Goal: Task Accomplishment & Management: Complete application form

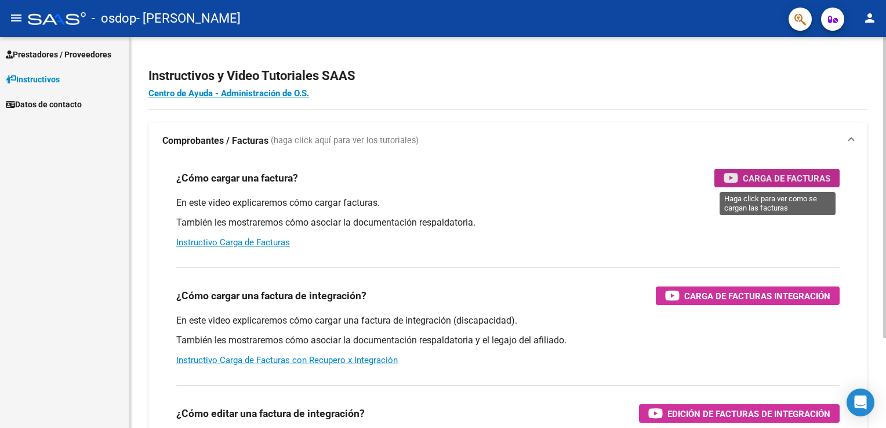
click at [790, 170] on div "Carga de Facturas" at bounding box center [776, 178] width 107 height 19
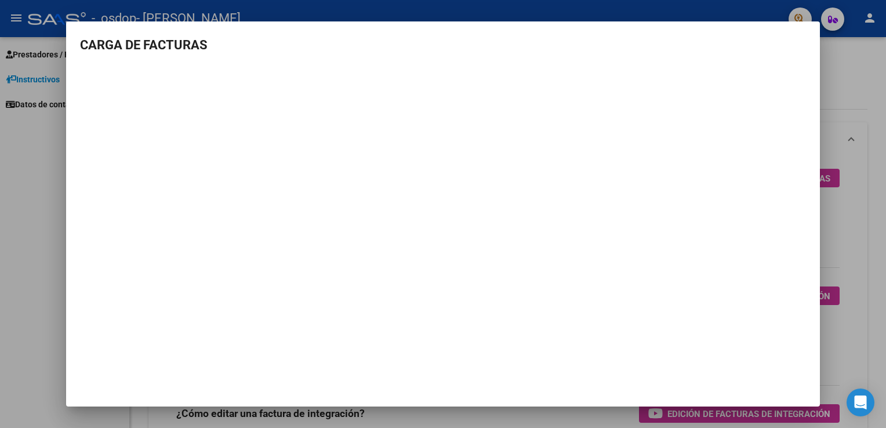
click at [809, 93] on mat-dialog-content "CARGA DE FACTURAS" at bounding box center [443, 181] width 754 height 293
click at [802, 45] on h3 "CARGA DE FACTURAS" at bounding box center [443, 44] width 726 height 19
click at [841, 59] on div at bounding box center [443, 214] width 886 height 428
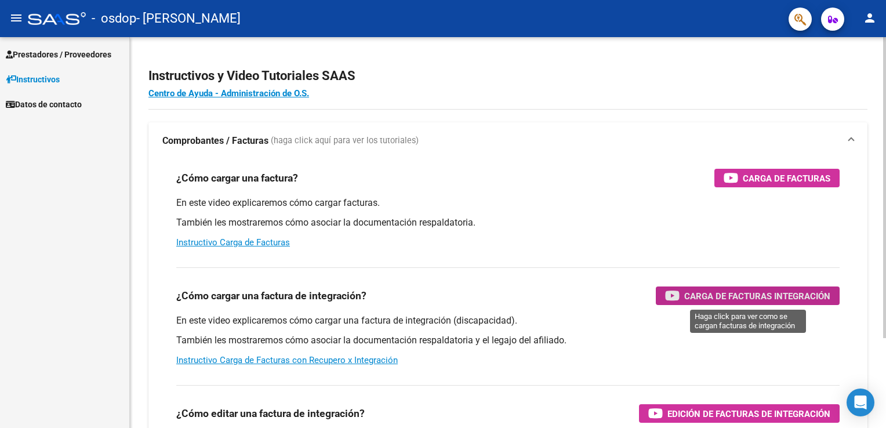
click at [772, 297] on span "Carga de Facturas Integración" at bounding box center [757, 296] width 146 height 14
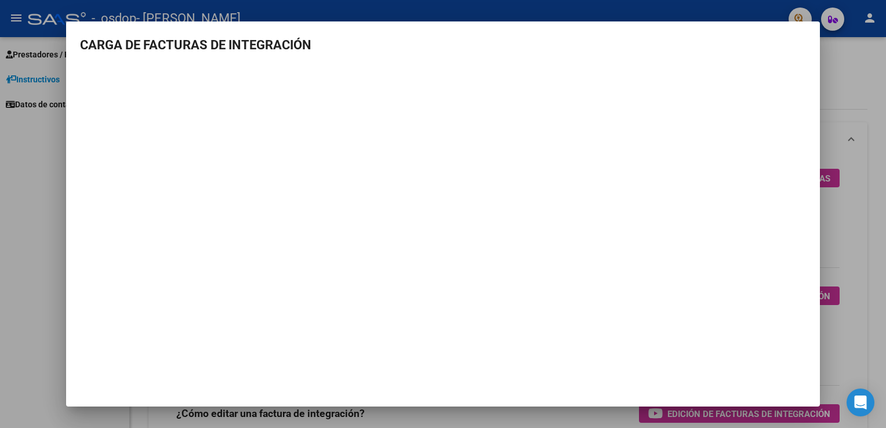
click at [817, 34] on mat-dialog-container "CARGA DE FACTURAS DE INTEGRACIÓN" at bounding box center [443, 213] width 754 height 385
click at [838, 67] on div at bounding box center [443, 214] width 886 height 428
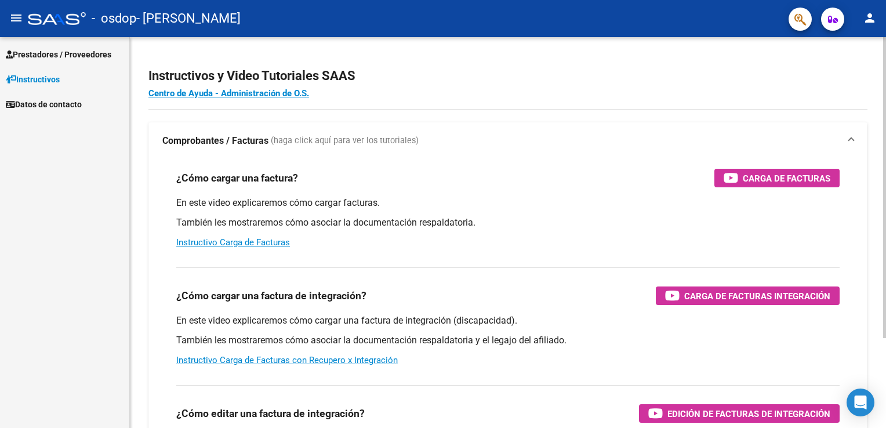
click at [867, 9] on div "menu - osdop - [PERSON_NAME] person Prestadores / Proveedores Facturas - Listad…" at bounding box center [443, 214] width 886 height 428
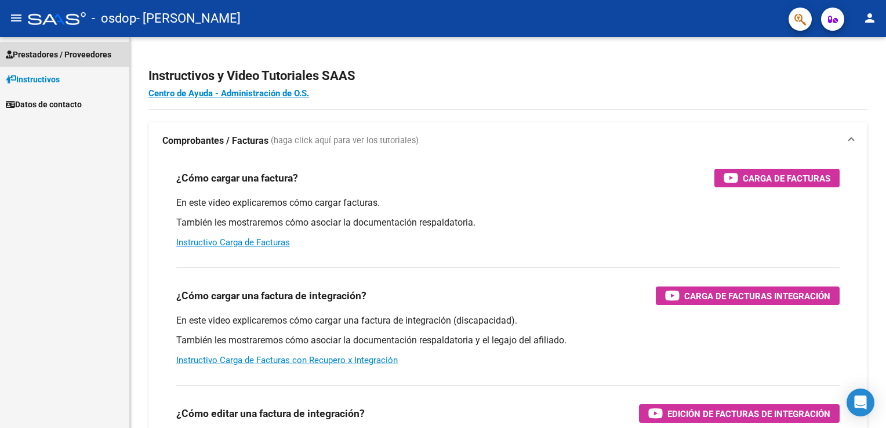
click at [71, 54] on span "Prestadores / Proveedores" at bounding box center [59, 54] width 106 height 13
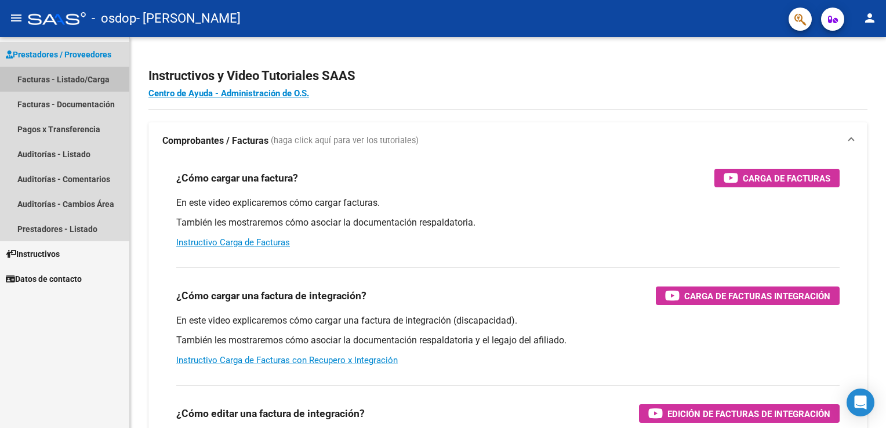
click at [77, 82] on link "Facturas - Listado/Carga" at bounding box center [64, 79] width 129 height 25
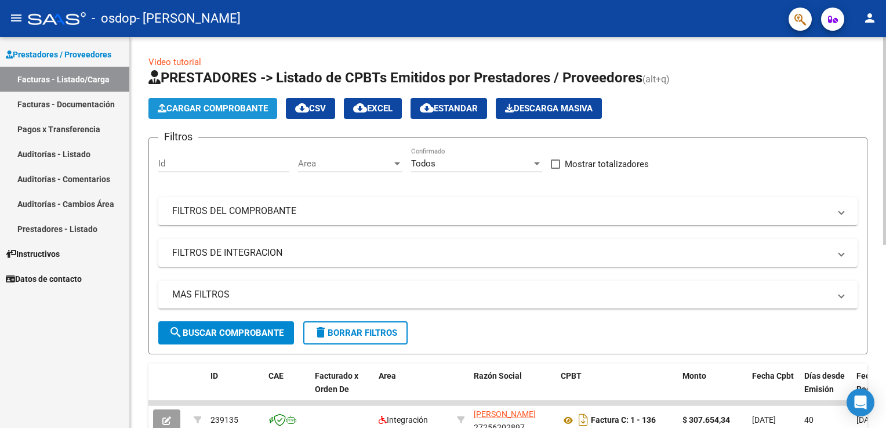
click at [218, 109] on span "Cargar Comprobante" at bounding box center [213, 108] width 110 height 10
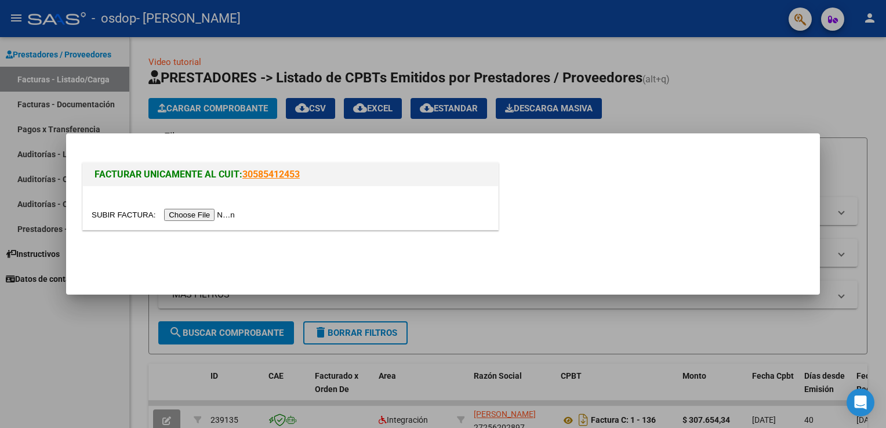
click at [199, 214] on input "file" at bounding box center [165, 215] width 147 height 12
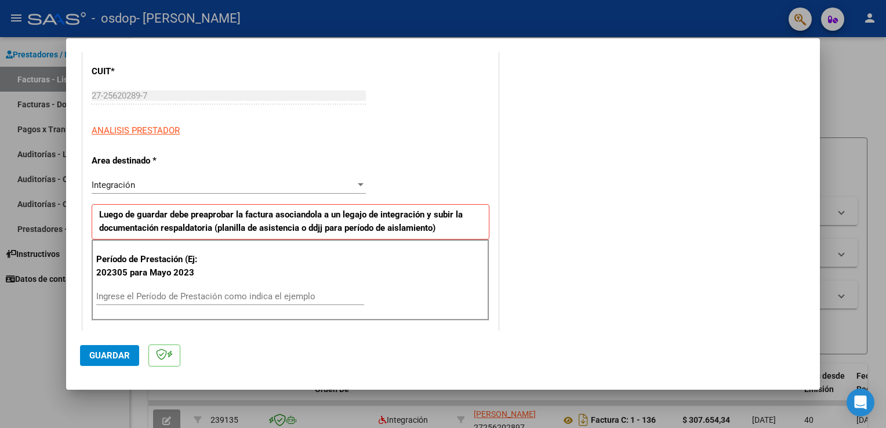
scroll to position [155, 0]
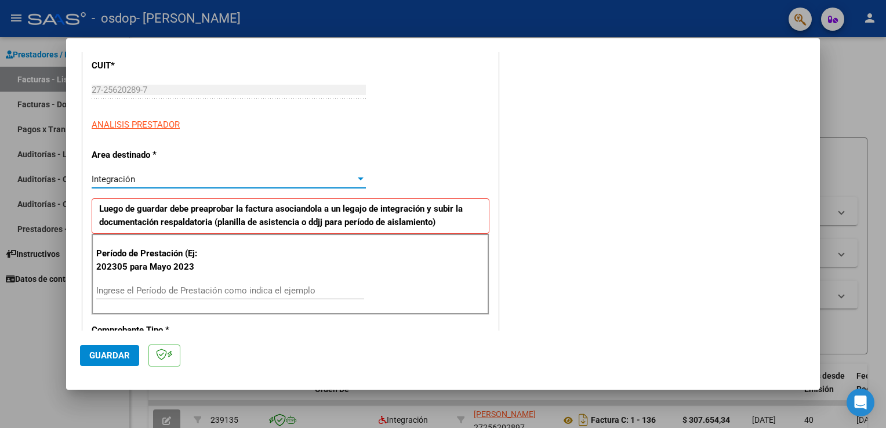
click at [360, 180] on div at bounding box center [360, 178] width 10 height 9
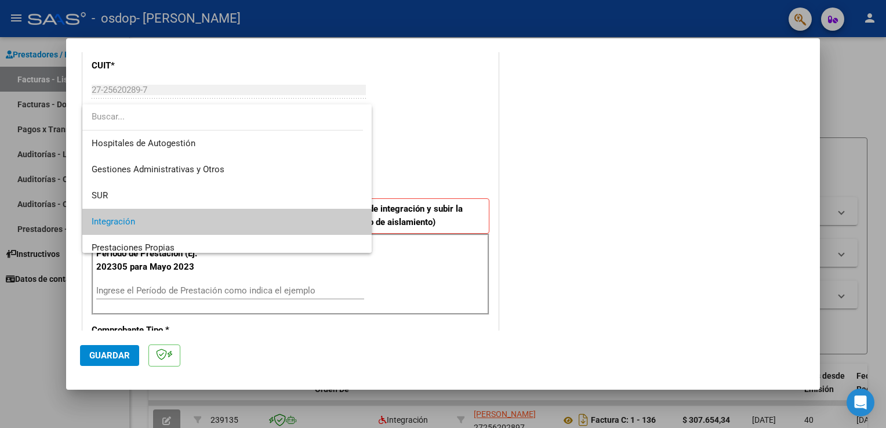
scroll to position [43, 0]
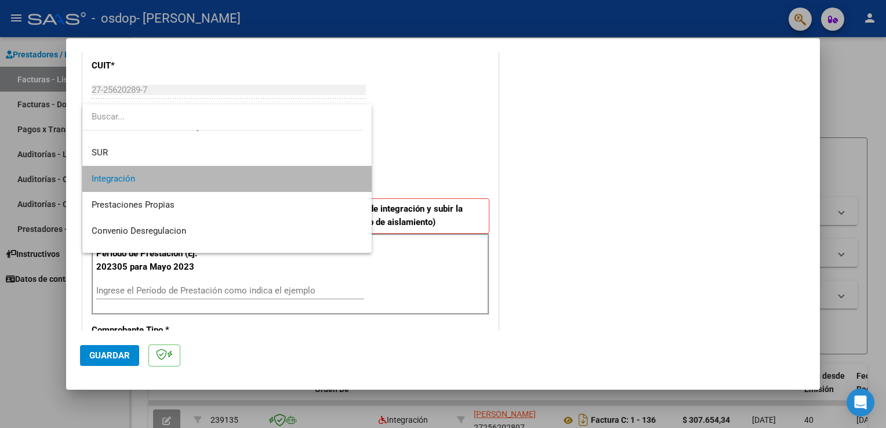
click at [310, 178] on span "Integración" at bounding box center [227, 179] width 271 height 26
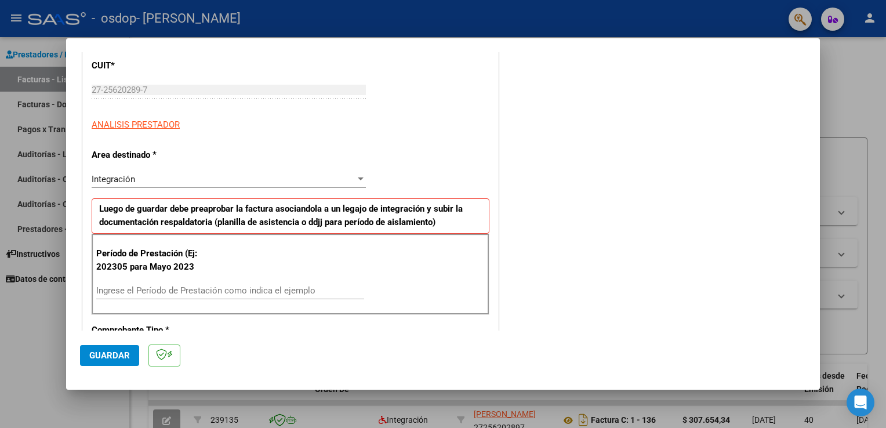
scroll to position [211, 0]
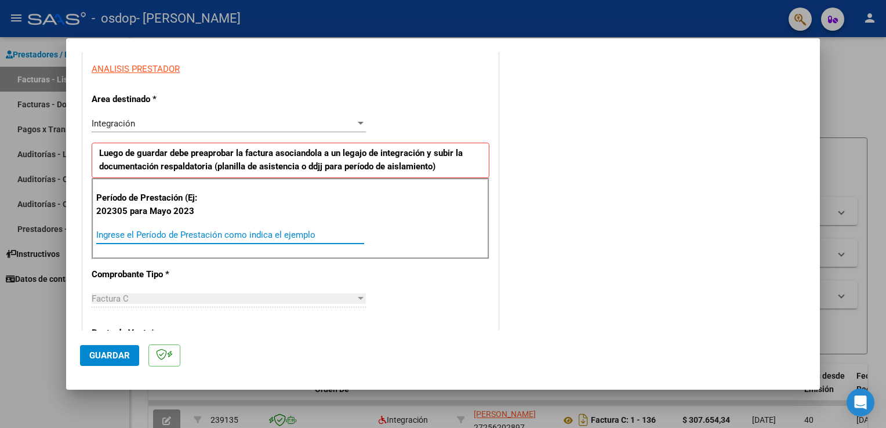
click at [192, 235] on input "Ingrese el Período de Prestación como indica el ejemplo" at bounding box center [230, 235] width 268 height 10
type input "202507"
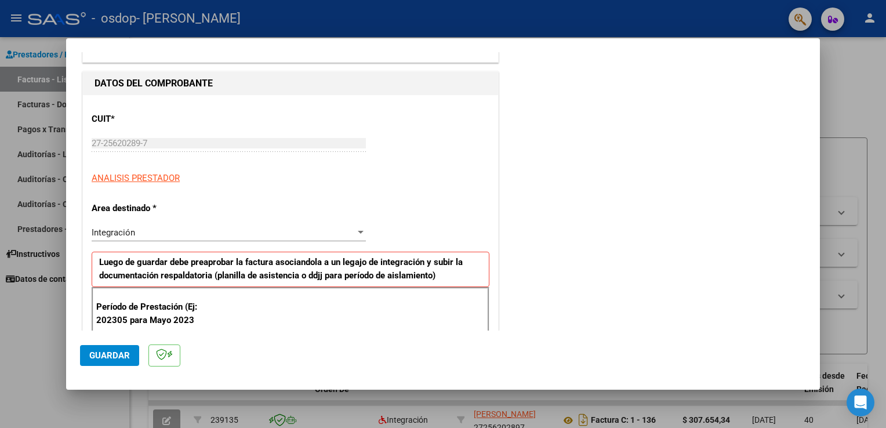
scroll to position [0, 0]
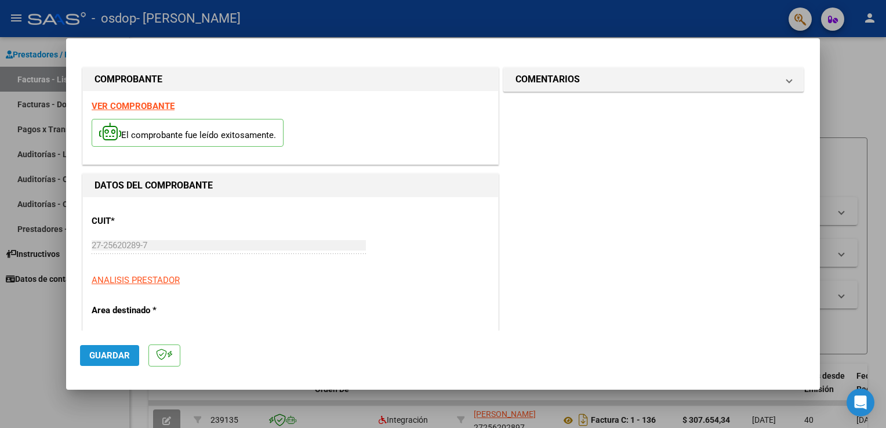
click at [117, 357] on span "Guardar" at bounding box center [109, 355] width 41 height 10
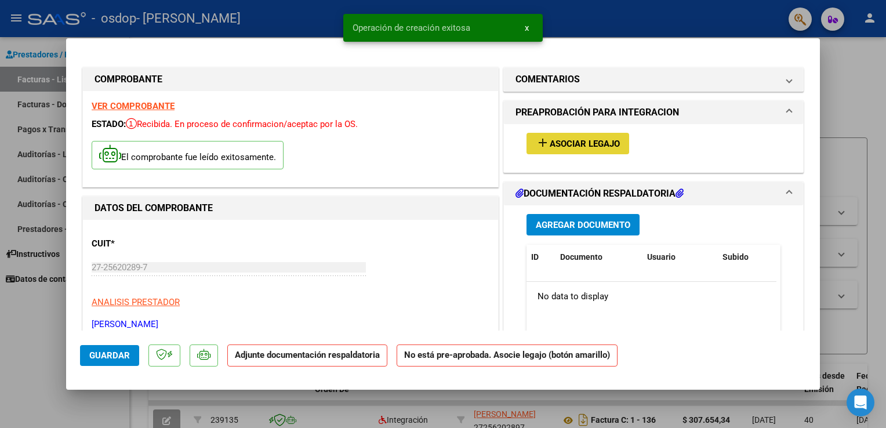
click at [570, 147] on span "Asociar Legajo" at bounding box center [585, 144] width 70 height 10
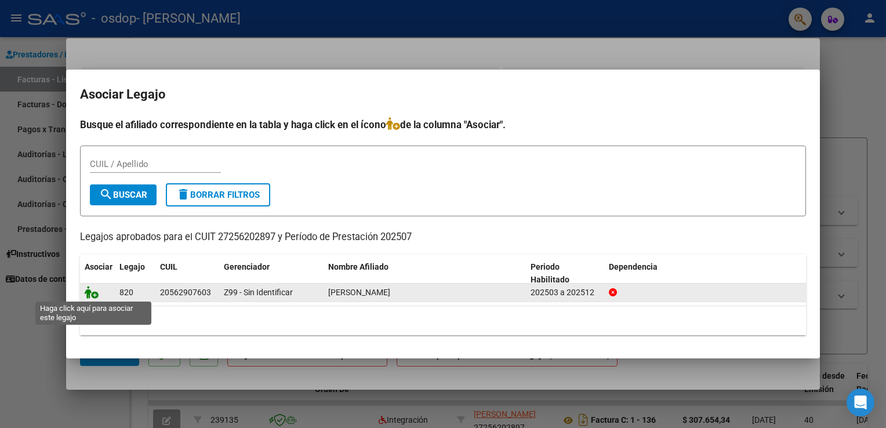
click at [91, 292] on icon at bounding box center [92, 292] width 14 height 13
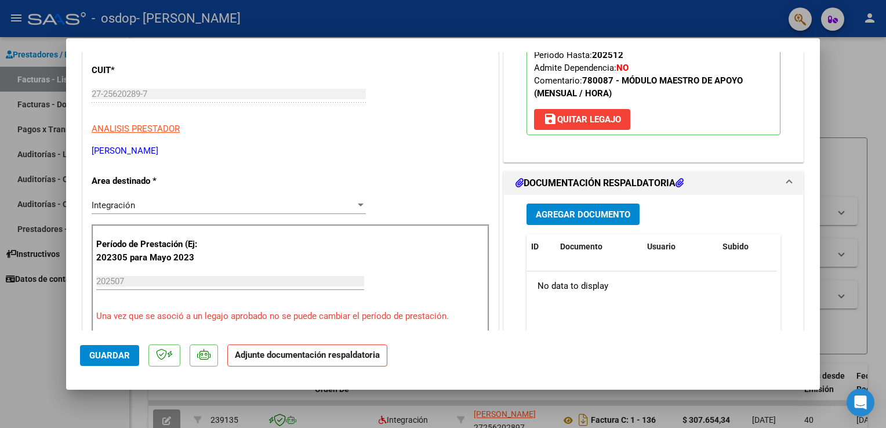
scroll to position [259, 0]
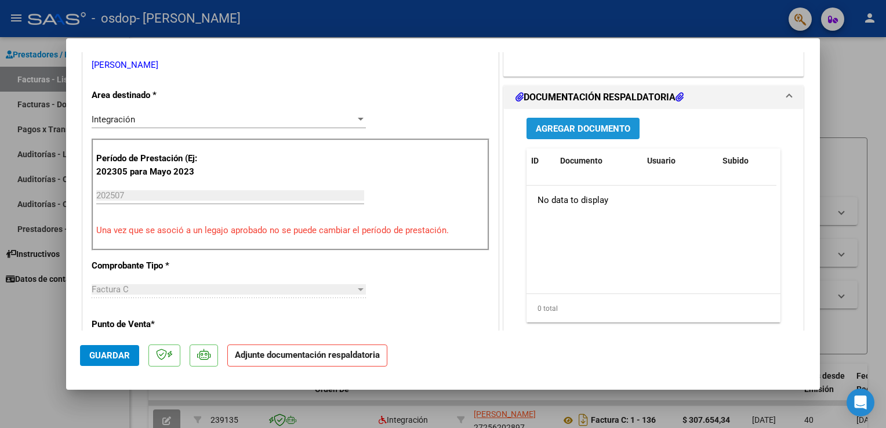
click at [548, 126] on span "Agregar Documento" at bounding box center [583, 128] width 94 height 10
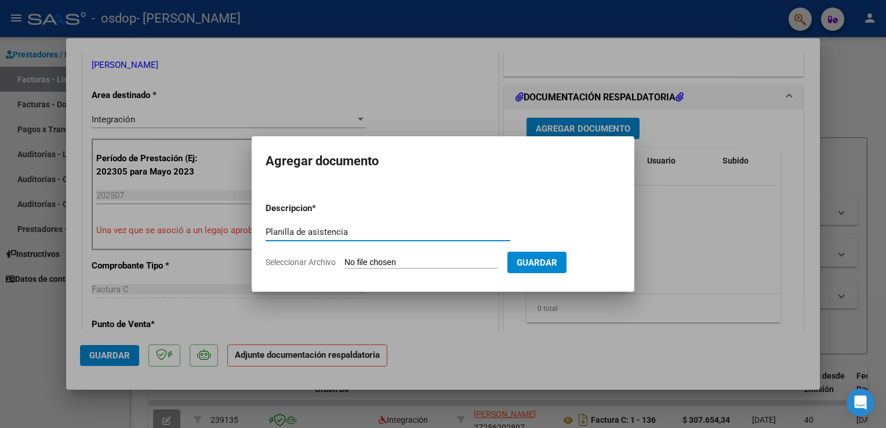
type input "Planilla de asistencia"
click at [429, 260] on input "Seleccionar Archivo" at bounding box center [421, 262] width 154 height 11
type input "C:\fakepath\julio.pdf"
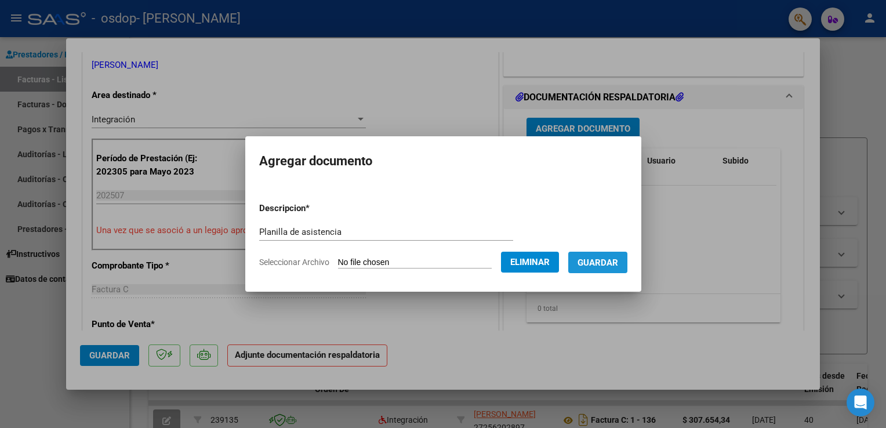
click at [618, 261] on span "Guardar" at bounding box center [597, 262] width 41 height 10
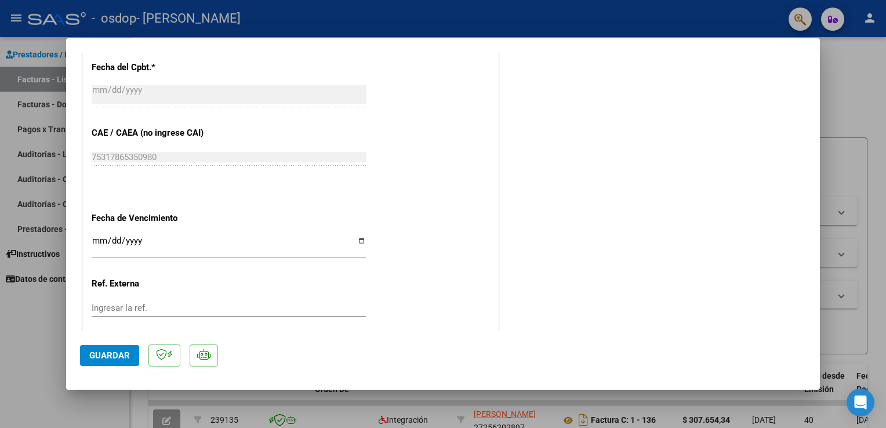
scroll to position [758, 0]
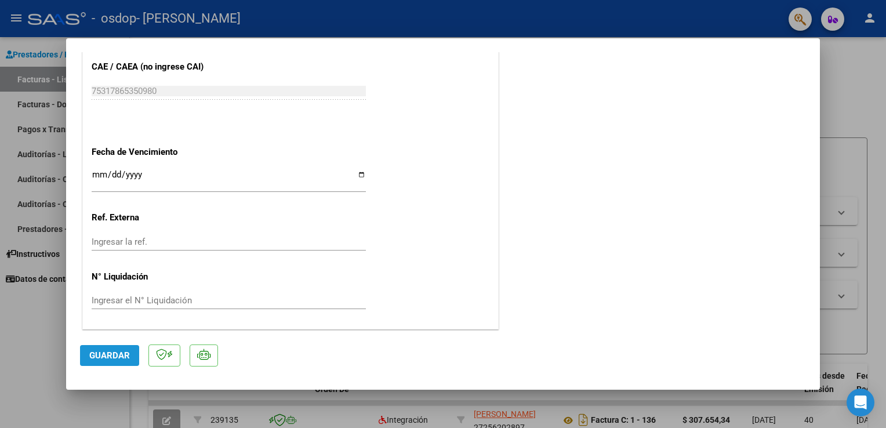
click at [114, 359] on span "Guardar" at bounding box center [109, 355] width 41 height 10
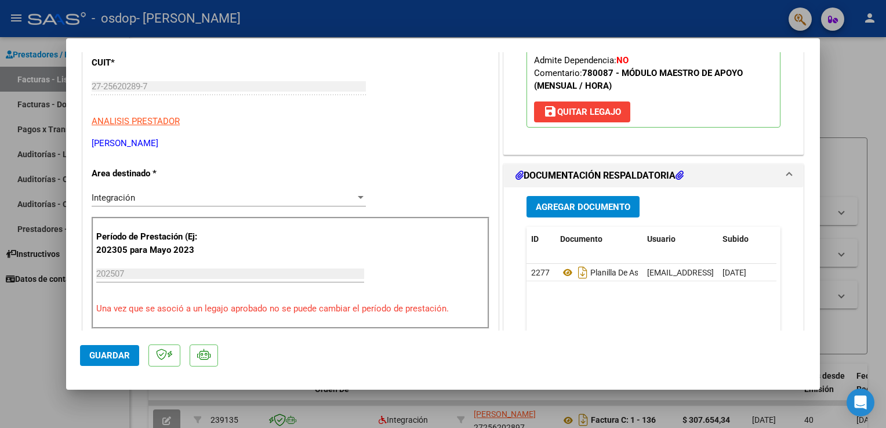
scroll to position [0, 0]
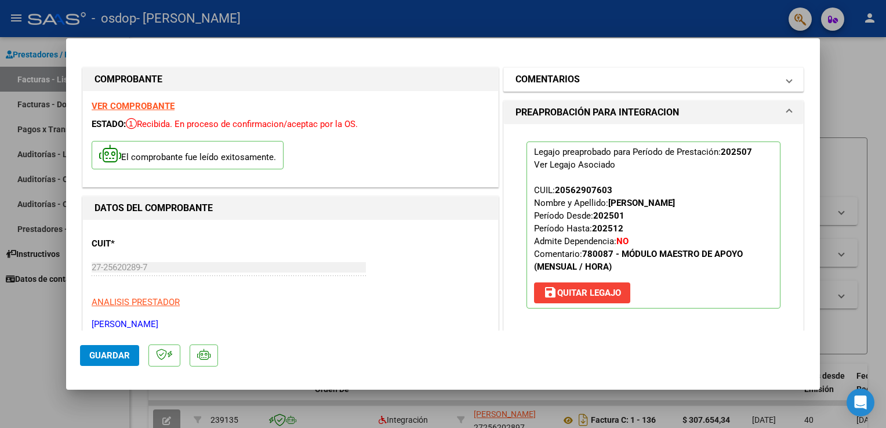
click at [787, 85] on span at bounding box center [789, 79] width 5 height 14
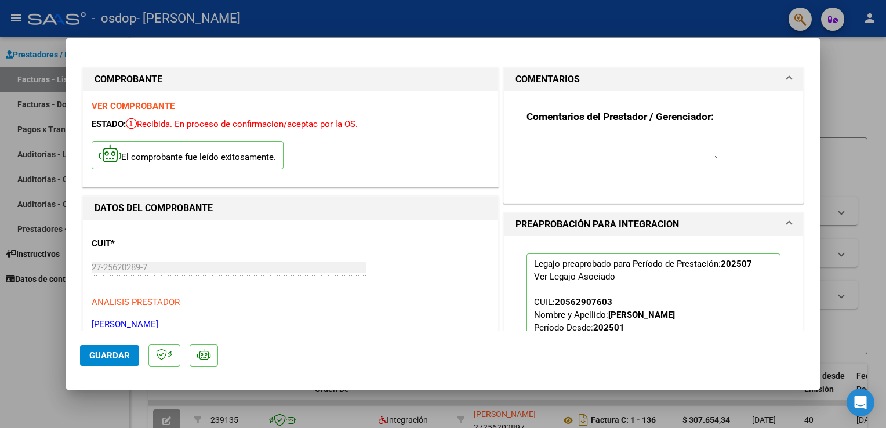
click at [850, 87] on div at bounding box center [443, 214] width 886 height 428
type input "$ 0,00"
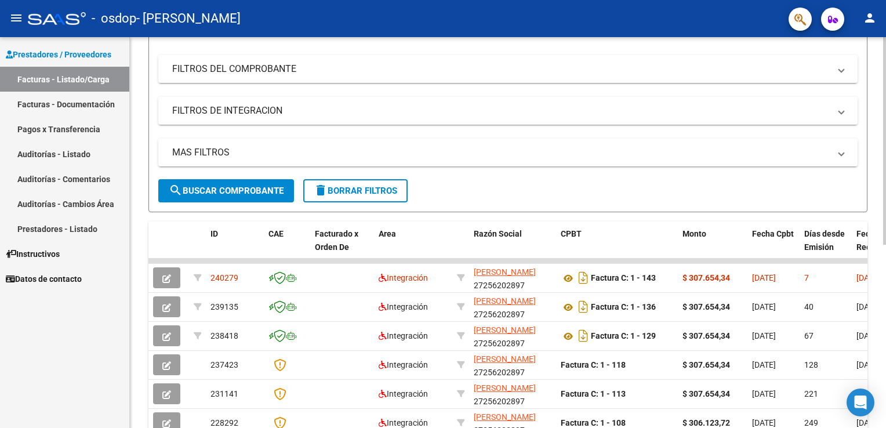
scroll to position [169, 0]
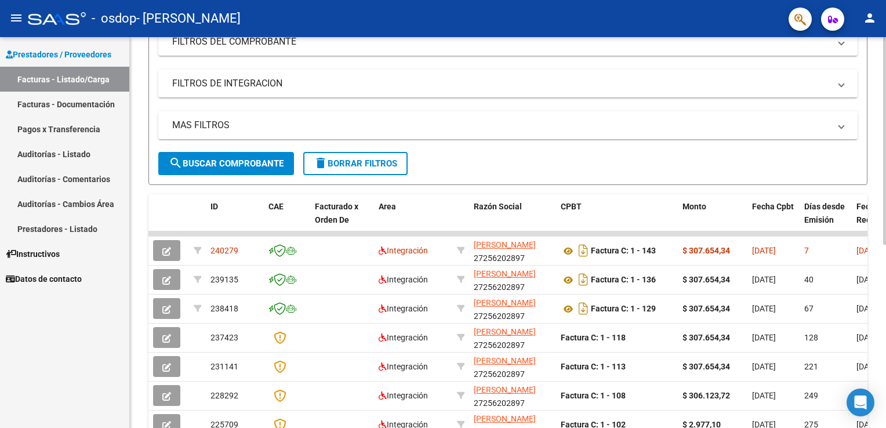
click at [885, 177] on html "menu - osdop - [PERSON_NAME] person Prestadores / Proveedores Facturas - Listad…" at bounding box center [443, 214] width 886 height 428
click at [65, 126] on link "Pagos x Transferencia" at bounding box center [64, 129] width 129 height 25
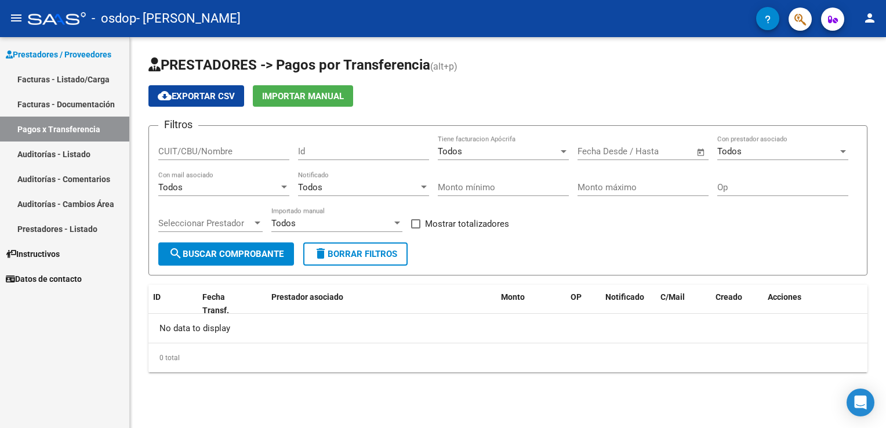
click at [230, 150] on input "CUIT/CBU/Nombre" at bounding box center [223, 151] width 131 height 10
type input "27256202897"
click at [230, 249] on span "search Buscar Comprobante" at bounding box center [226, 254] width 115 height 10
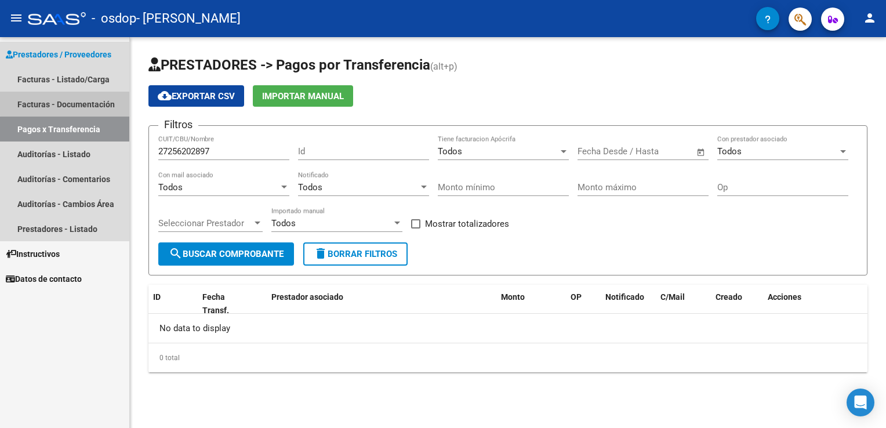
click at [93, 101] on link "Facturas - Documentación" at bounding box center [64, 104] width 129 height 25
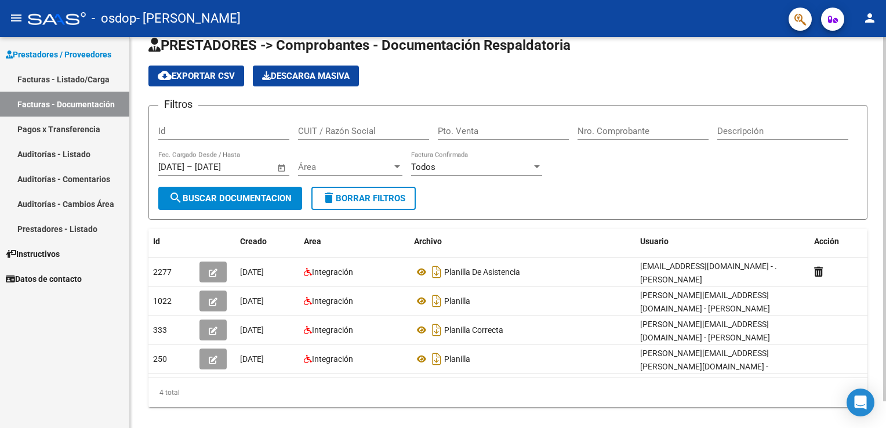
scroll to position [28, 0]
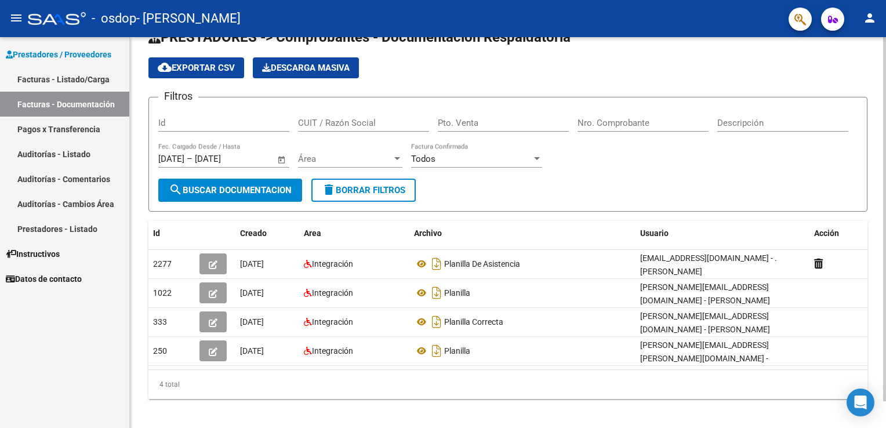
click at [885, 136] on html "menu - osdop - [PERSON_NAME] person Prestadores / Proveedores Facturas - Listad…" at bounding box center [443, 214] width 886 height 428
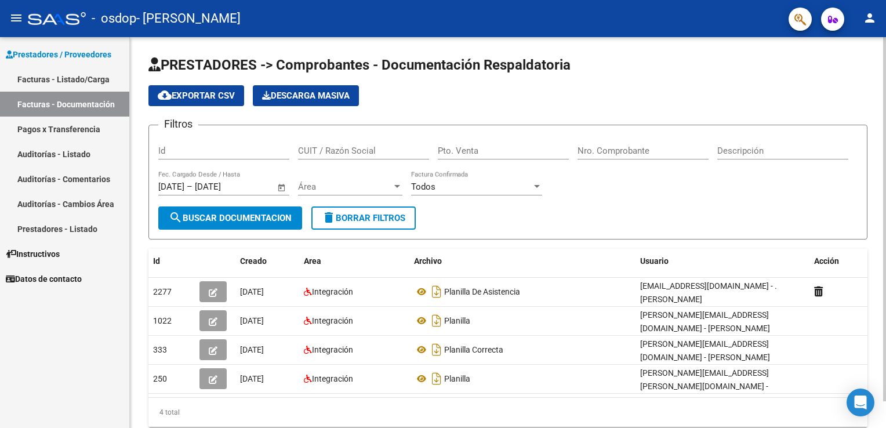
click at [881, 83] on div "PRESTADORES -> Comprobantes - Documentación Respaldatoria cloud_download Export…" at bounding box center [509, 250] width 759 height 427
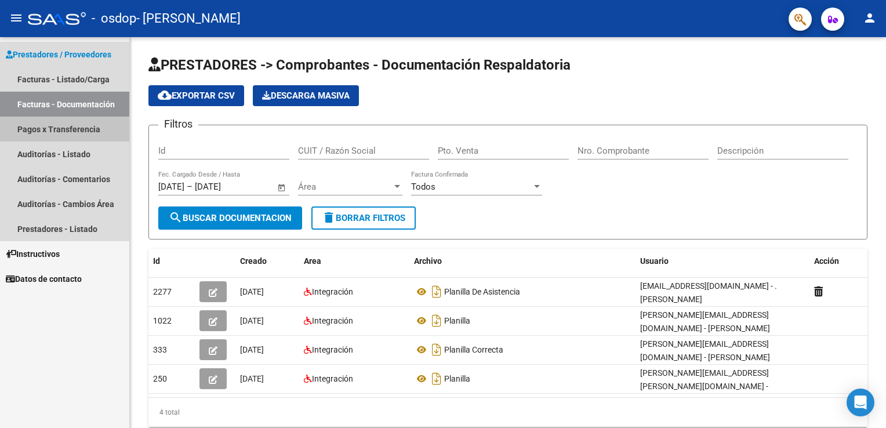
click at [87, 131] on link "Pagos x Transferencia" at bounding box center [64, 129] width 129 height 25
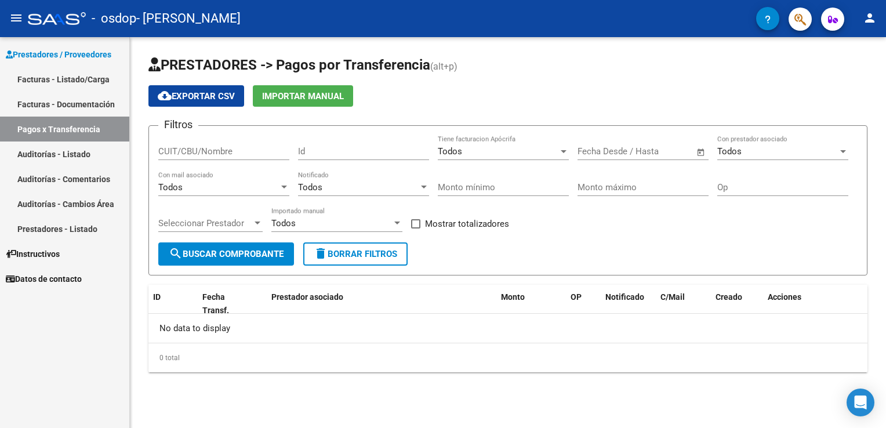
click at [85, 82] on link "Facturas - Listado/Carga" at bounding box center [64, 79] width 129 height 25
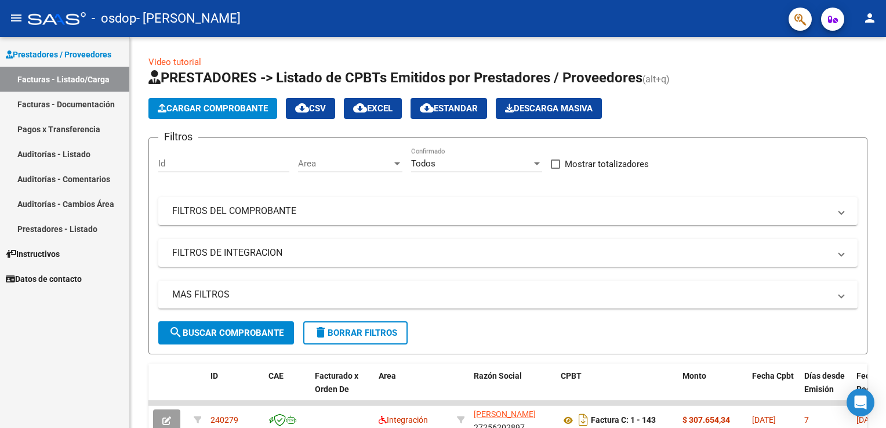
drag, startPoint x: 881, startPoint y: 128, endPoint x: 888, endPoint y: 190, distance: 61.8
click at [885, 190] on html "menu - osdop - [PERSON_NAME] person Prestadores / Proveedores Facturas - Listad…" at bounding box center [443, 214] width 886 height 428
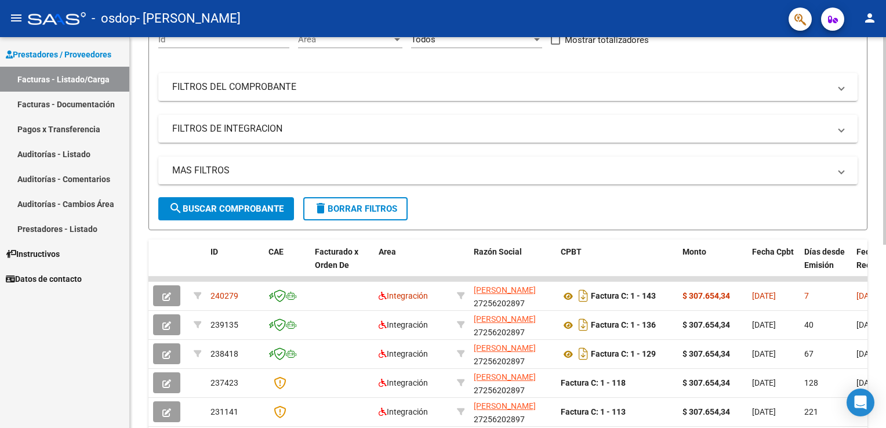
scroll to position [132, 0]
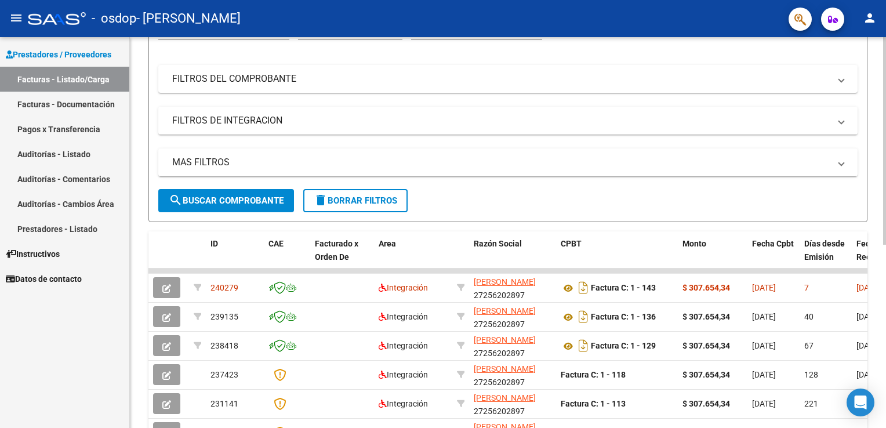
click at [885, 305] on html "menu - osdop - [PERSON_NAME] person Prestadores / Proveedores Facturas - Listad…" at bounding box center [443, 214] width 886 height 428
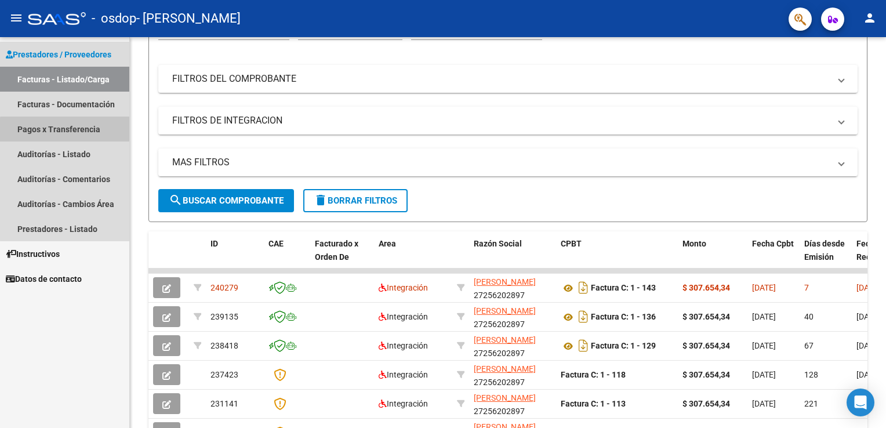
click at [89, 132] on link "Pagos x Transferencia" at bounding box center [64, 129] width 129 height 25
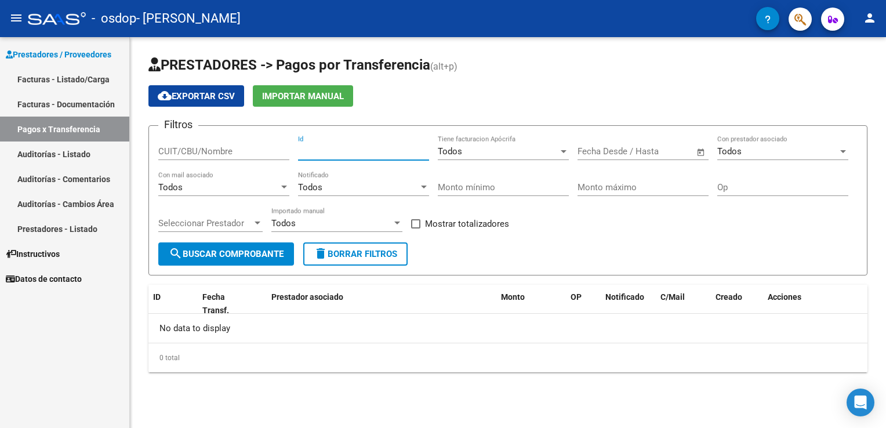
click at [311, 151] on input "Id" at bounding box center [363, 151] width 131 height 10
click at [257, 252] on span "search Buscar Comprobante" at bounding box center [226, 254] width 115 height 10
click at [326, 156] on input "237423" at bounding box center [363, 151] width 131 height 10
type input "238418"
click at [223, 251] on span "search Buscar Comprobante" at bounding box center [226, 254] width 115 height 10
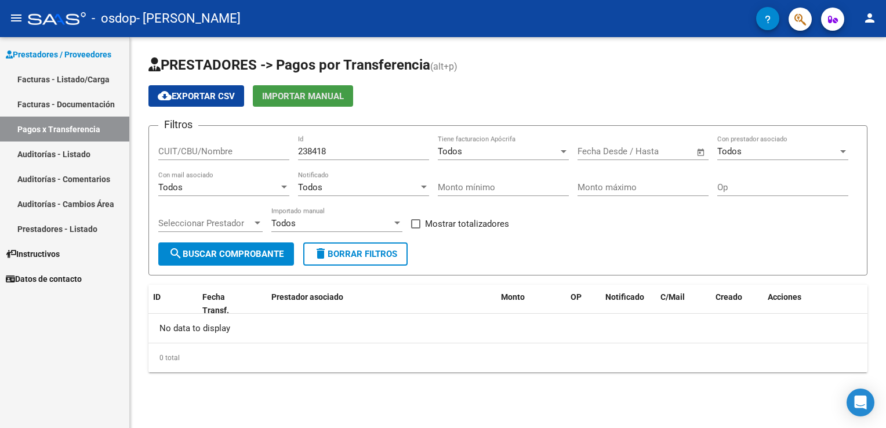
click at [290, 96] on span "Importar Manual" at bounding box center [303, 96] width 82 height 10
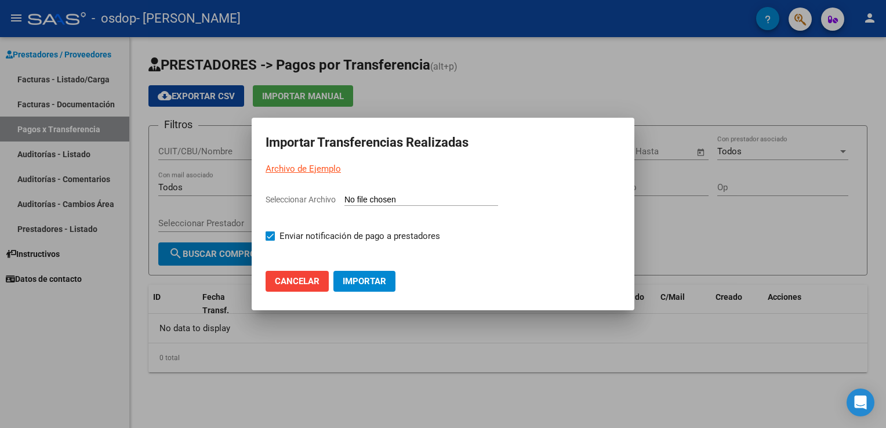
click at [306, 280] on span "Cancelar" at bounding box center [297, 281] width 45 height 10
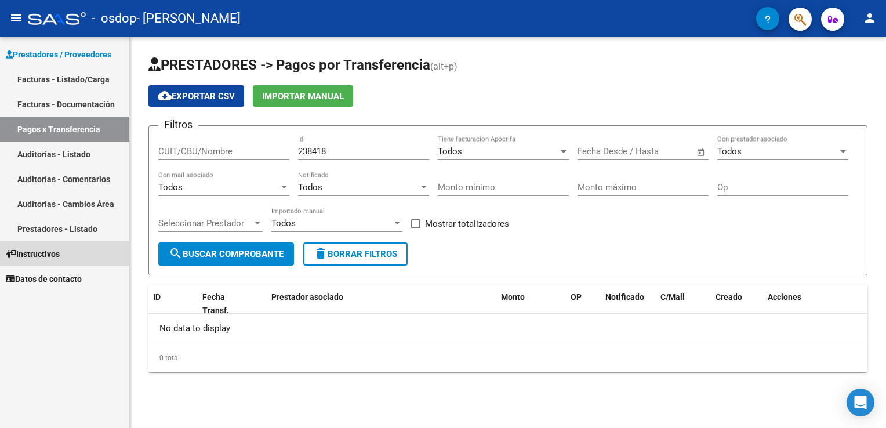
click at [45, 255] on span "Instructivos" at bounding box center [33, 254] width 54 height 13
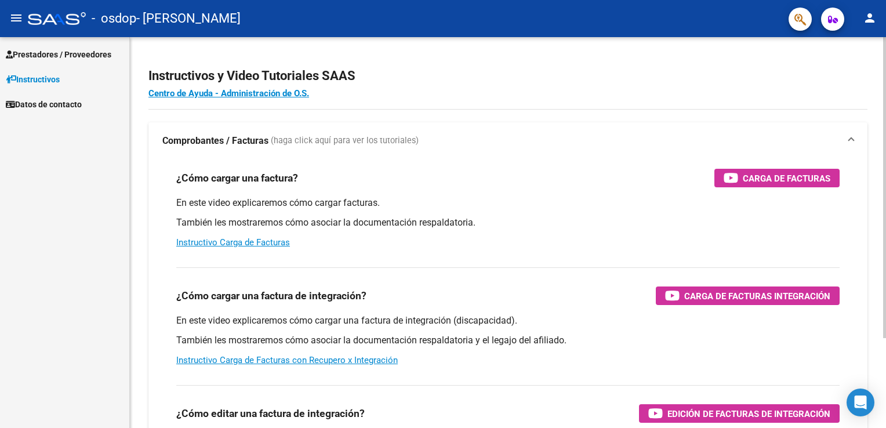
scroll to position [117, 0]
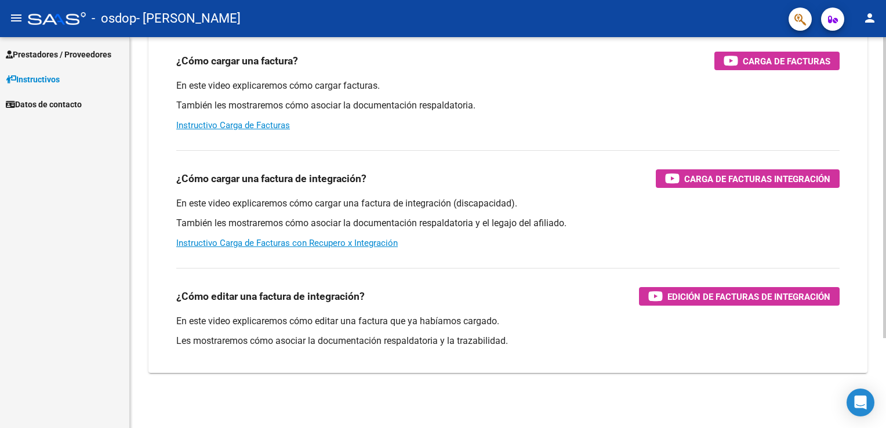
click at [885, 393] on html "menu - osdop - [PERSON_NAME] person Prestadores / Proveedores Facturas - Listad…" at bounding box center [443, 214] width 886 height 428
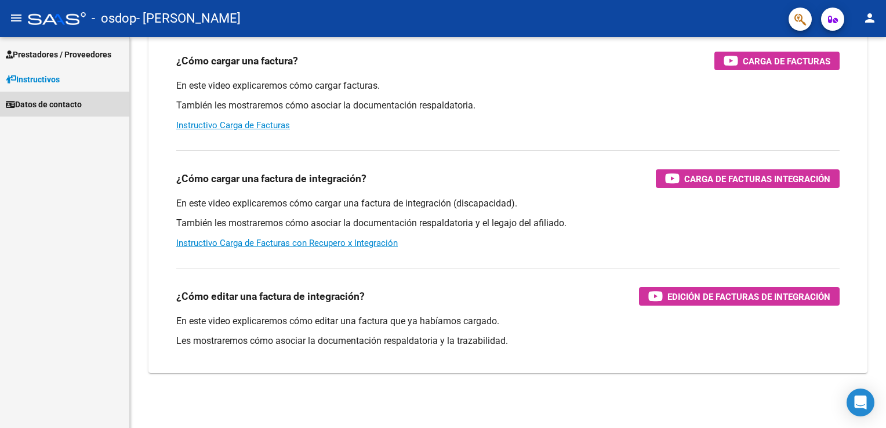
click at [23, 104] on span "Datos de contacto" at bounding box center [44, 104] width 76 height 13
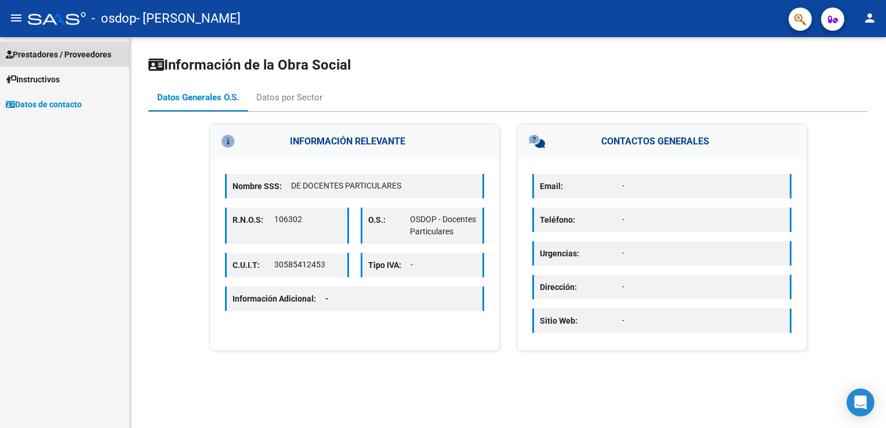
click at [55, 55] on span "Prestadores / Proveedores" at bounding box center [59, 54] width 106 height 13
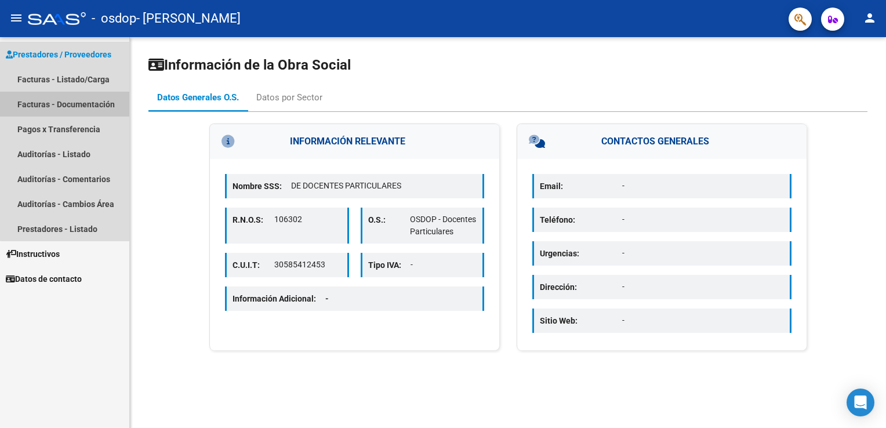
click at [67, 107] on link "Facturas - Documentación" at bounding box center [64, 104] width 129 height 25
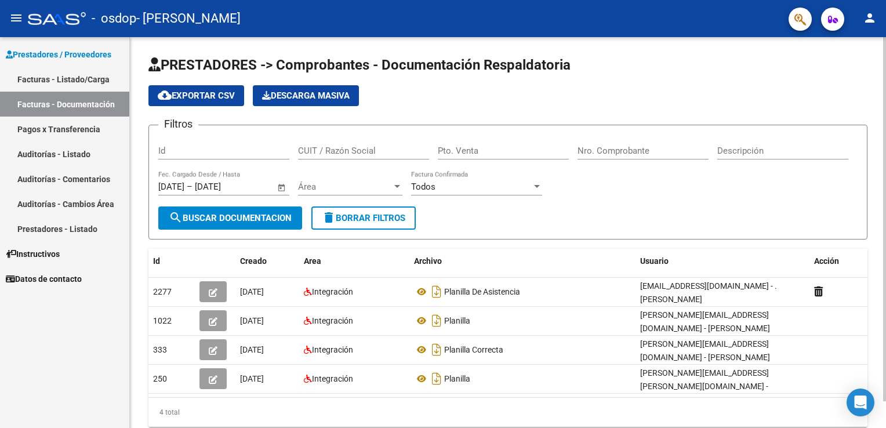
click at [875, 90] on div "PRESTADORES -> Comprobantes - Documentación Respaldatoria cloud_download Export…" at bounding box center [509, 250] width 759 height 427
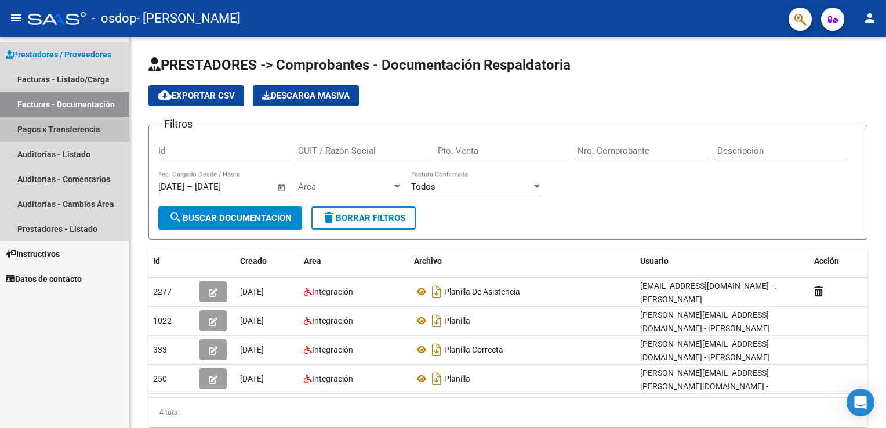
click at [60, 132] on link "Pagos x Transferencia" at bounding box center [64, 129] width 129 height 25
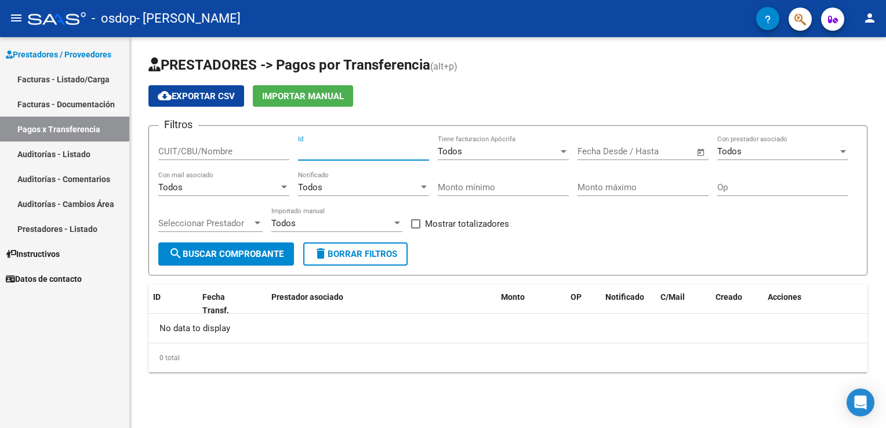
click at [341, 148] on input "Id" at bounding box center [363, 151] width 131 height 10
click at [221, 250] on span "search Buscar Comprobante" at bounding box center [226, 254] width 115 height 10
click at [342, 146] on input "250" at bounding box center [363, 151] width 131 height 10
type input "2"
type input "333"
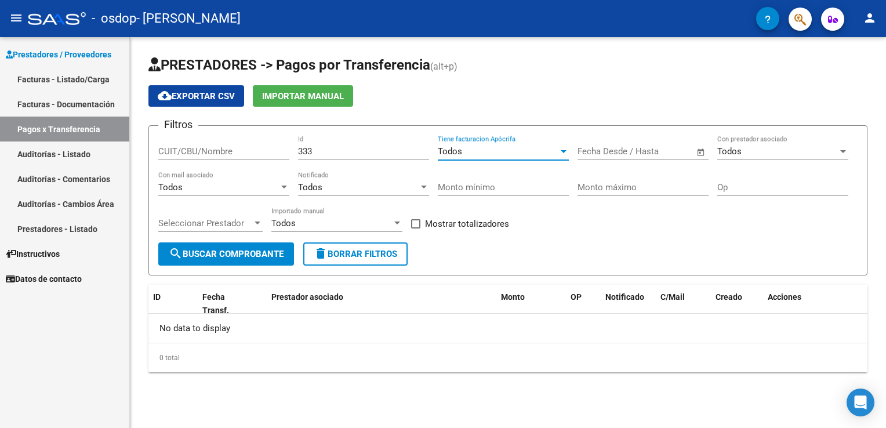
click at [549, 152] on div "Todos" at bounding box center [498, 151] width 121 height 10
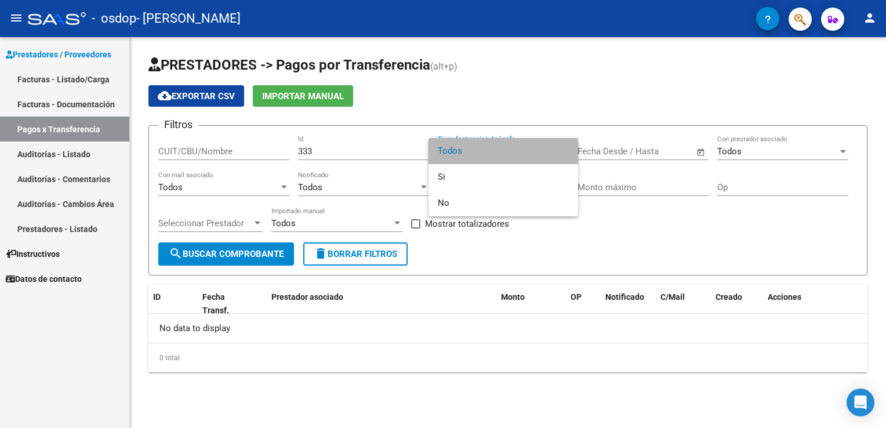
click at [549, 152] on span "Todos" at bounding box center [503, 151] width 131 height 26
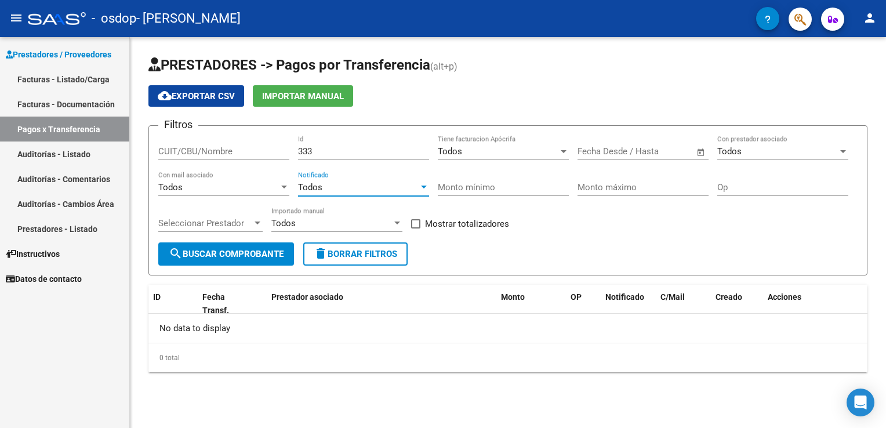
click at [397, 187] on div "Todos" at bounding box center [358, 187] width 121 height 10
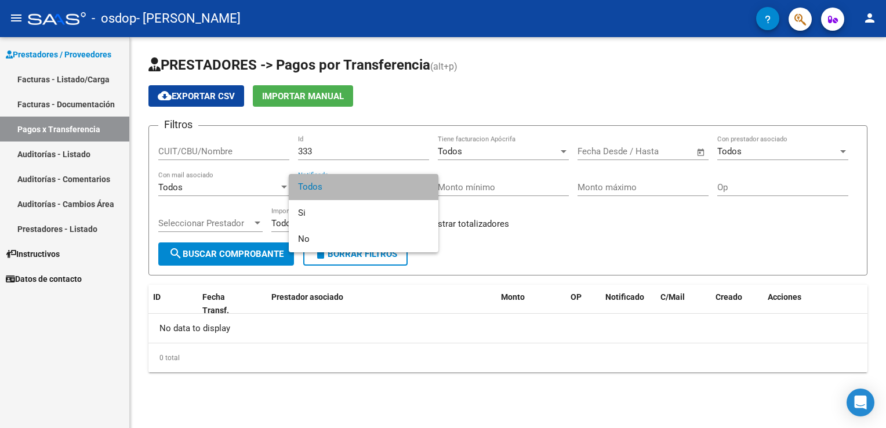
click at [397, 187] on span "Todos" at bounding box center [363, 187] width 131 height 26
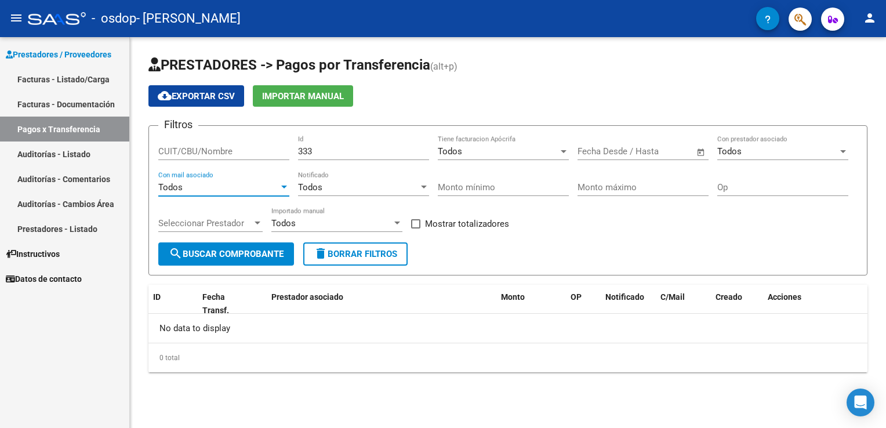
click at [282, 186] on div at bounding box center [284, 187] width 6 height 3
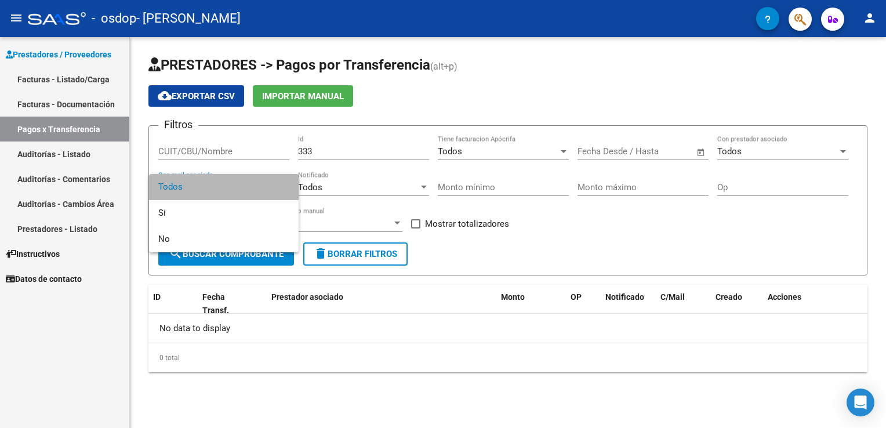
click at [282, 186] on span "Todos" at bounding box center [223, 187] width 131 height 26
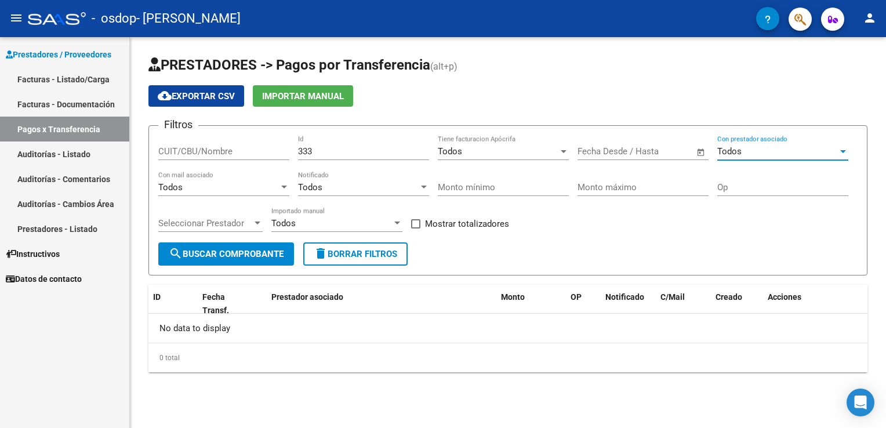
click at [790, 150] on div "Todos" at bounding box center [777, 151] width 121 height 10
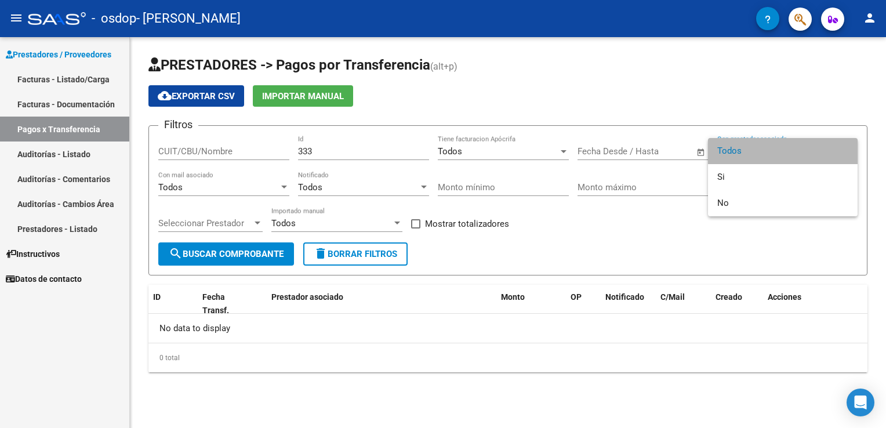
click at [790, 150] on span "Todos" at bounding box center [782, 151] width 131 height 26
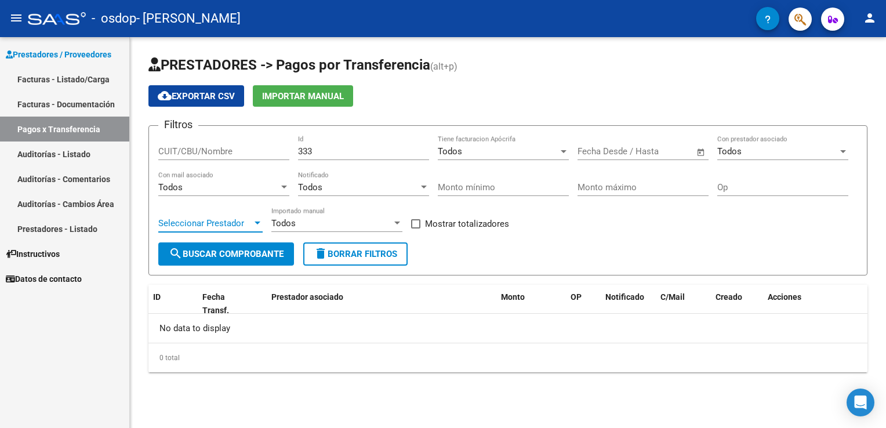
click at [256, 219] on div at bounding box center [257, 223] width 10 height 9
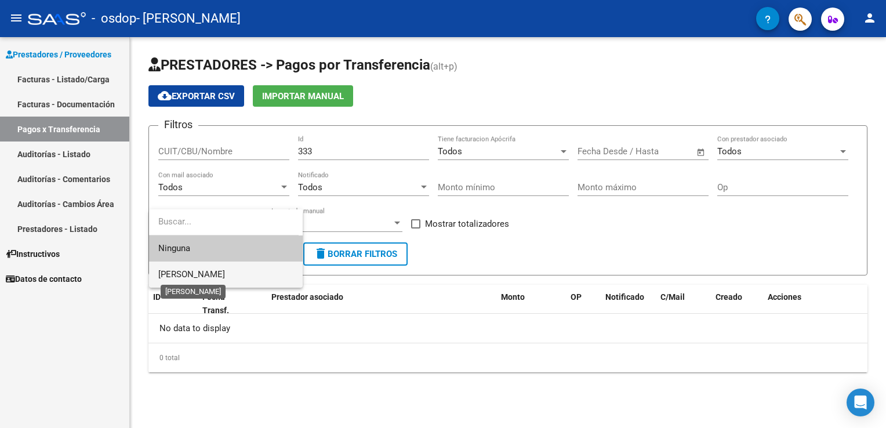
click at [225, 269] on span "[PERSON_NAME]" at bounding box center [191, 274] width 67 height 10
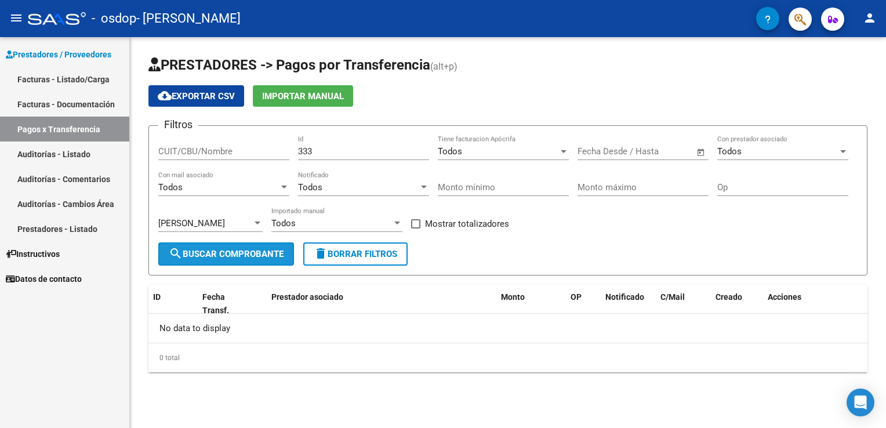
click at [236, 250] on span "search Buscar Comprobante" at bounding box center [226, 254] width 115 height 10
drag, startPoint x: 316, startPoint y: 147, endPoint x: 296, endPoint y: 147, distance: 20.3
click at [296, 147] on div "Filtros CUIT/CBU/Nombre 333 Id Todos Tiene facturacion Apócrifa Start date – En…" at bounding box center [507, 188] width 699 height 107
click at [252, 249] on span "search Buscar Comprobante" at bounding box center [226, 254] width 115 height 10
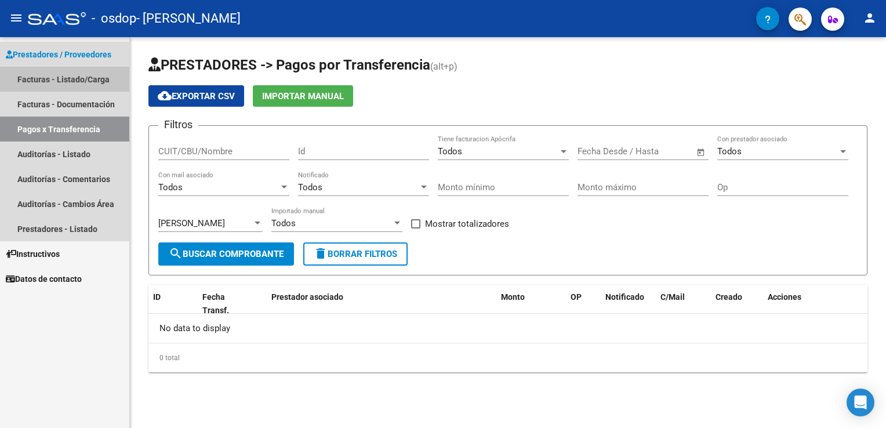
click at [81, 77] on link "Facturas - Listado/Carga" at bounding box center [64, 79] width 129 height 25
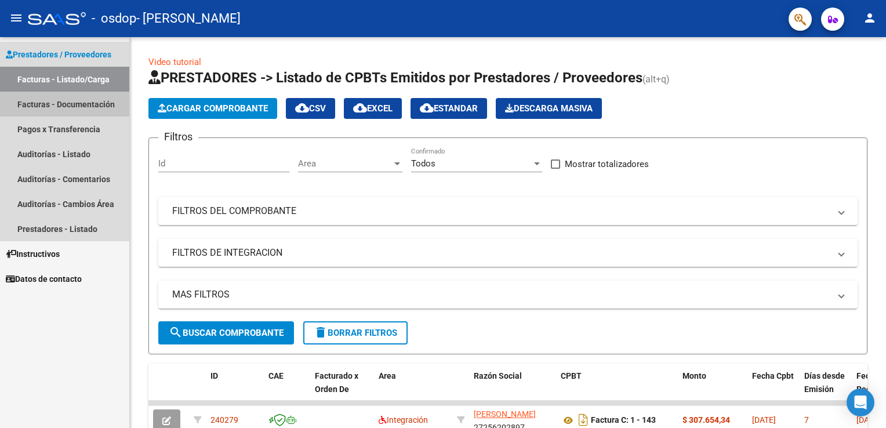
click at [81, 102] on link "Facturas - Documentación" at bounding box center [64, 104] width 129 height 25
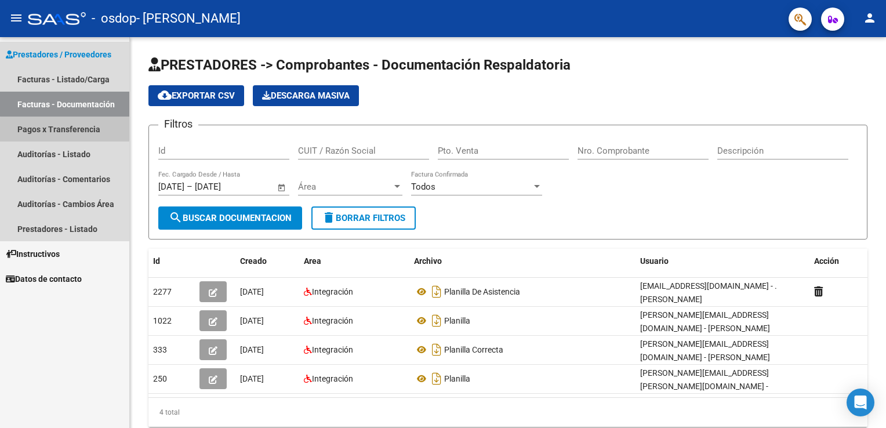
click at [76, 133] on link "Pagos x Transferencia" at bounding box center [64, 129] width 129 height 25
